Goal: Check status: Check status

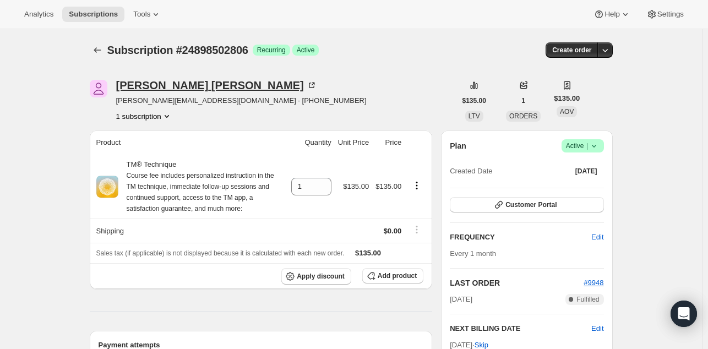
click at [179, 83] on div "Kristin Mueller" at bounding box center [216, 85] width 201 height 11
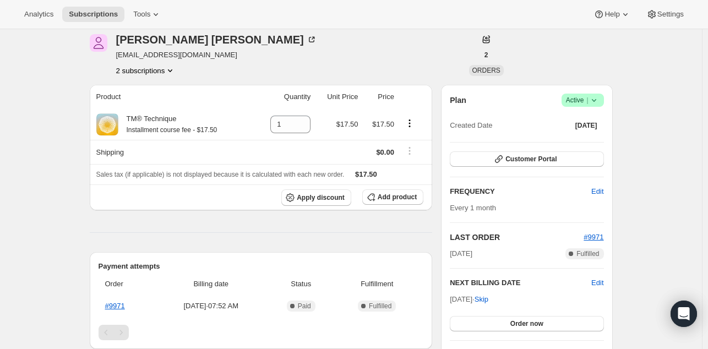
scroll to position [45, 0]
click at [69, 215] on div "Subscription #24918261910. This page is ready Subscription #24918261910 Success…" at bounding box center [350, 337] width 701 height 705
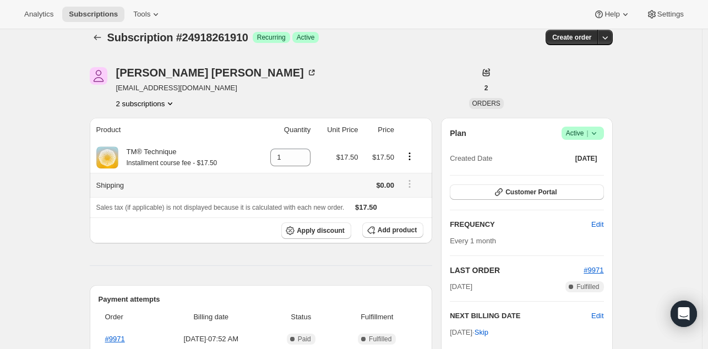
scroll to position [0, 0]
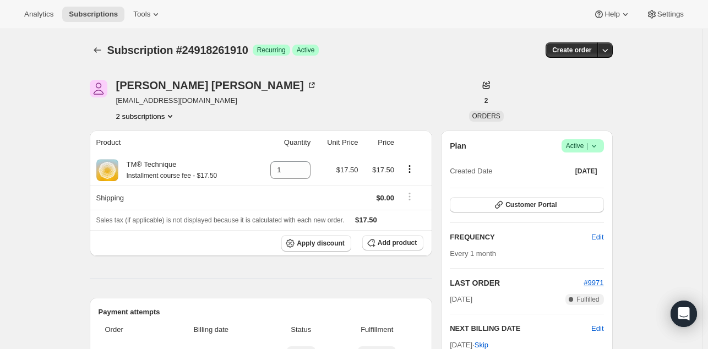
click at [173, 114] on icon "Product actions" at bounding box center [170, 116] width 11 height 11
click at [148, 136] on span "24918196374" at bounding box center [133, 136] width 44 height 8
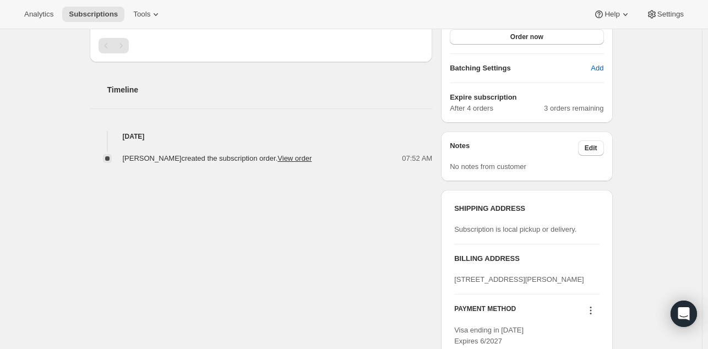
scroll to position [95, 0]
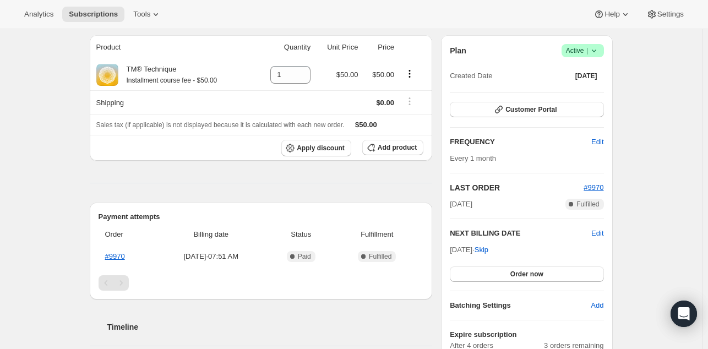
click at [46, 218] on div "Subscription #24918196374. This page is ready Subscription #24918196374 Success…" at bounding box center [350, 286] width 701 height 705
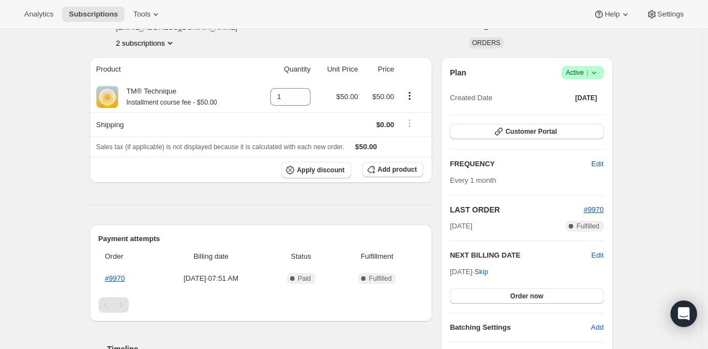
scroll to position [81, 0]
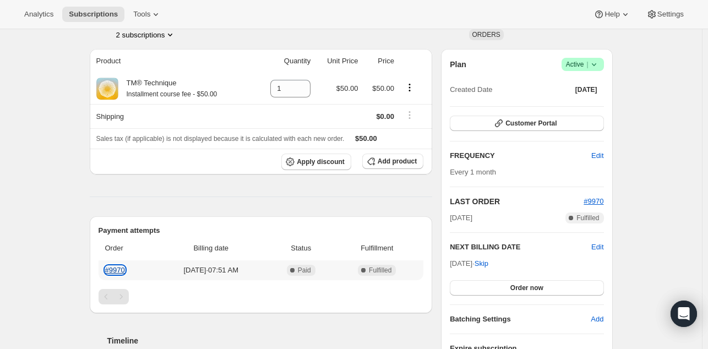
click at [122, 267] on link "#9970" at bounding box center [115, 270] width 20 height 8
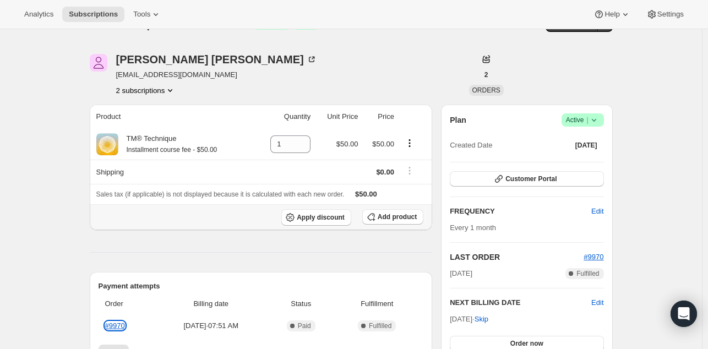
scroll to position [0, 0]
